Goal: Task Accomplishment & Management: Manage account settings

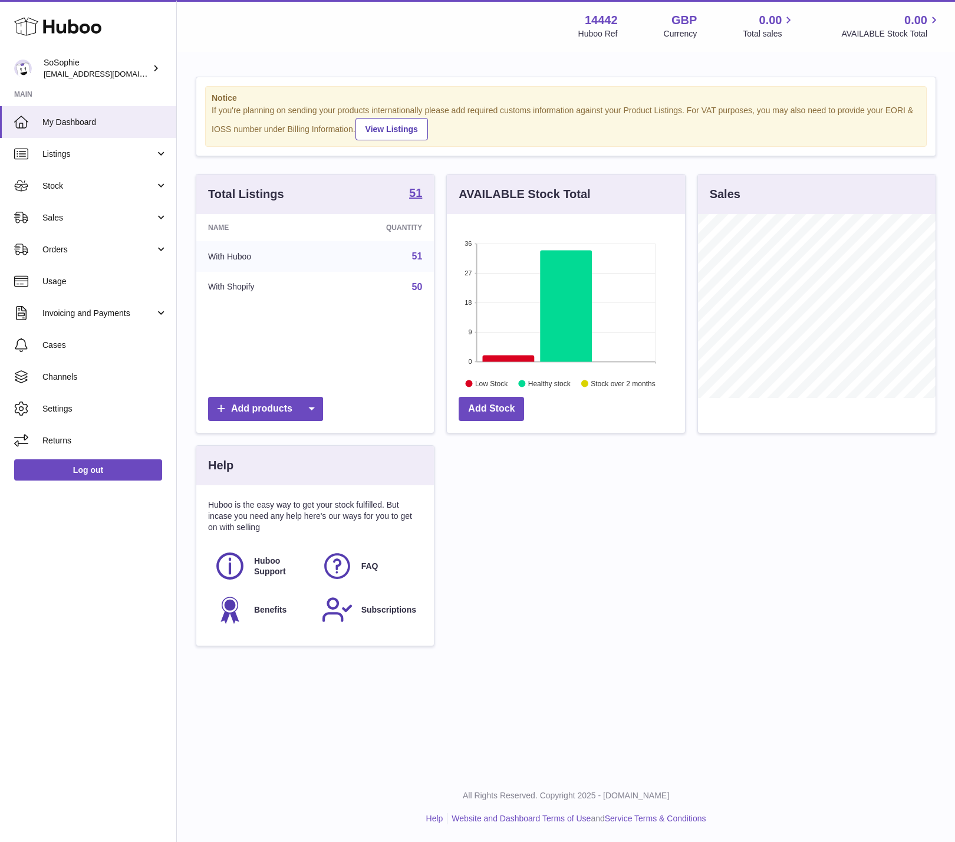
scroll to position [184, 238]
click at [130, 214] on span "Sales" at bounding box center [98, 217] width 113 height 11
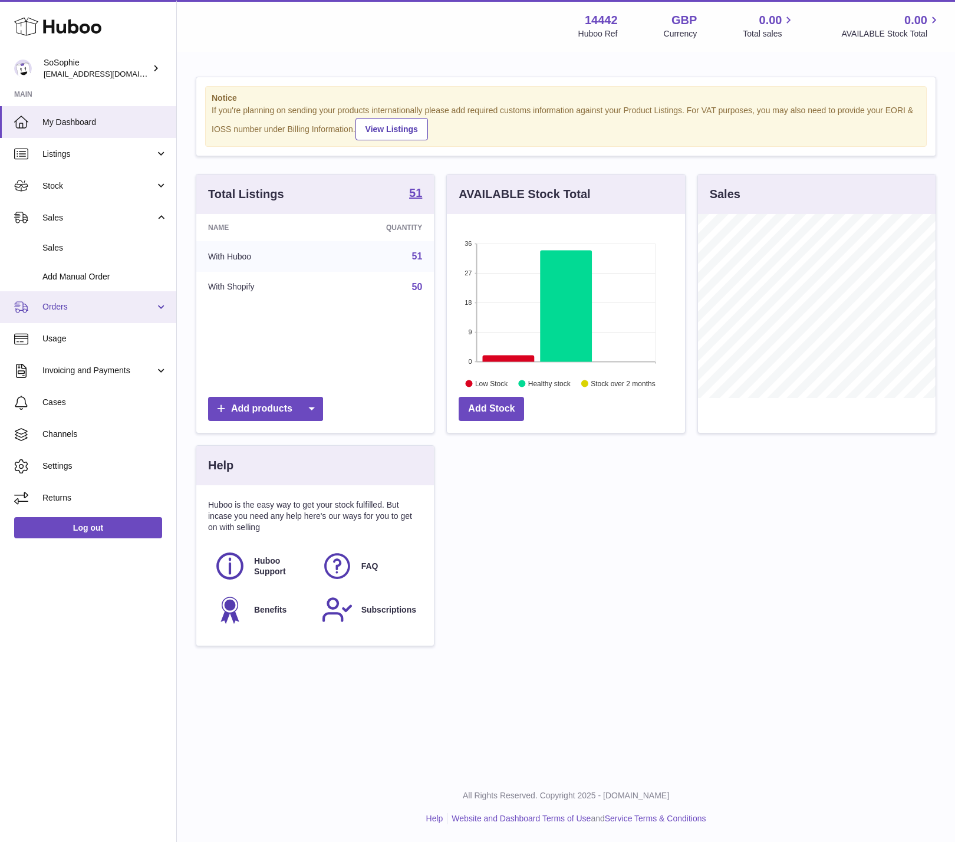
click at [129, 307] on span "Orders" at bounding box center [98, 306] width 113 height 11
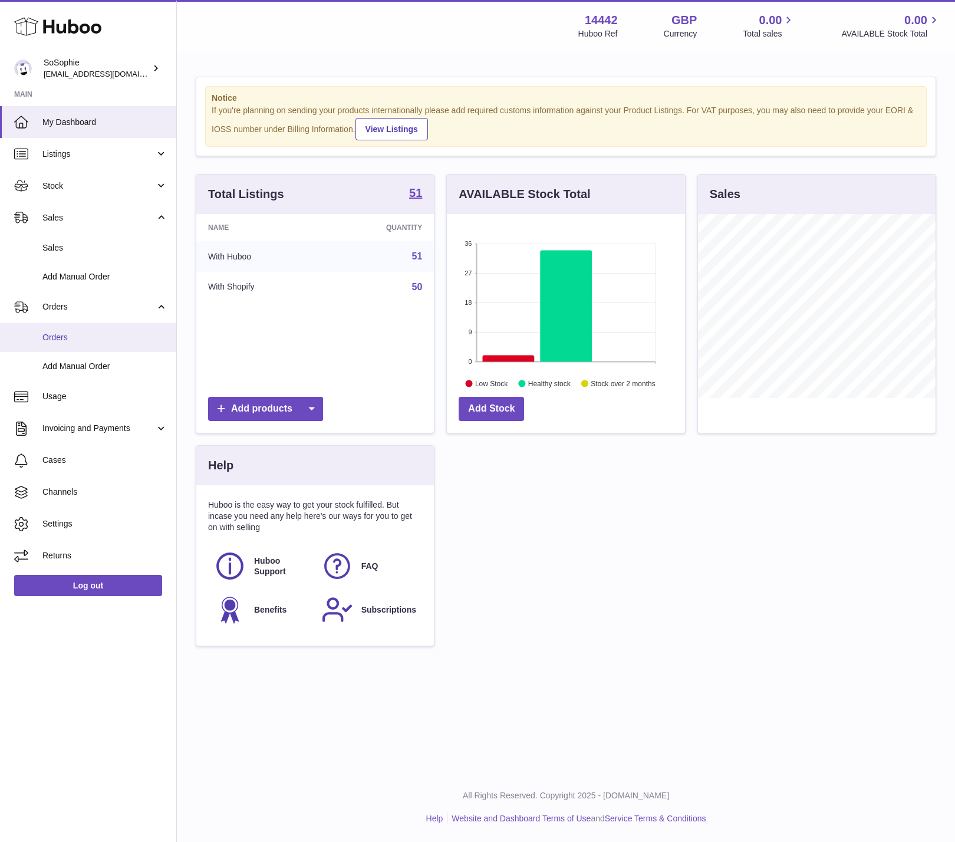
click at [99, 346] on link "Orders" at bounding box center [88, 337] width 176 height 29
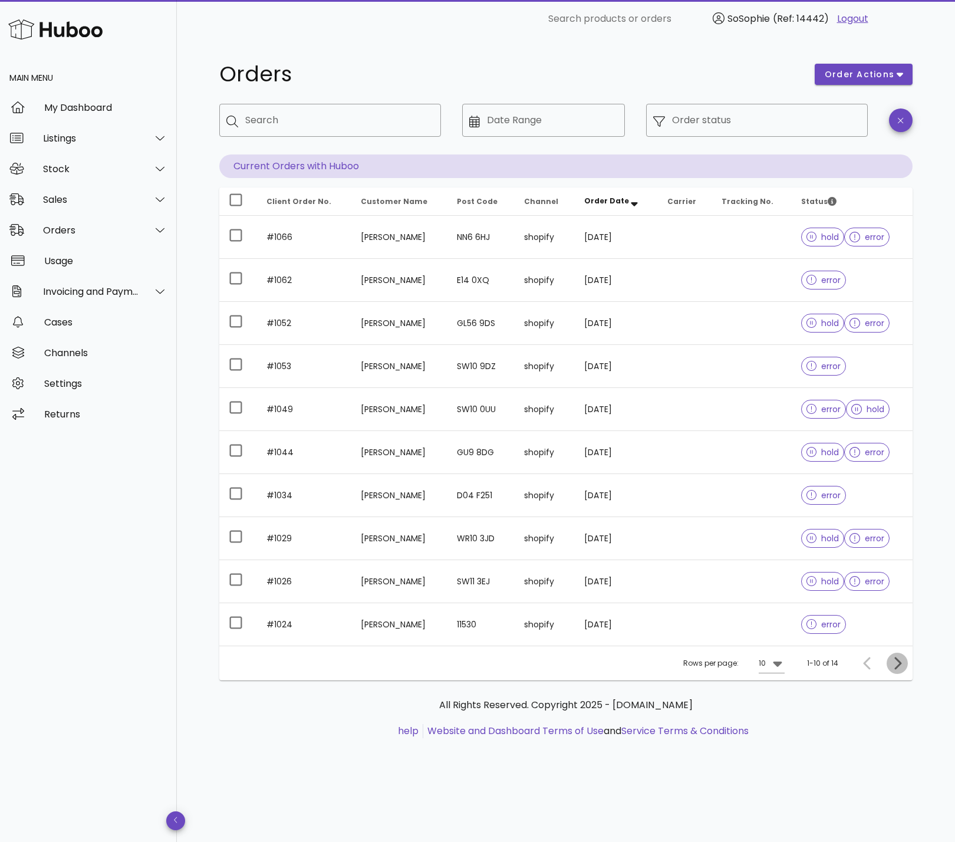
drag, startPoint x: 896, startPoint y: 663, endPoint x: 848, endPoint y: 679, distance: 51.5
click at [852, 678] on div "Rows per page: 10 1-10 of 14" at bounding box center [566, 663] width 694 height 35
